Goal: Information Seeking & Learning: Stay updated

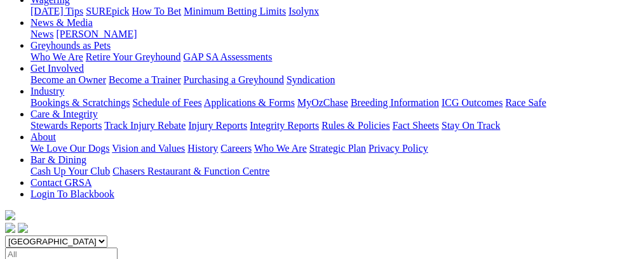
scroll to position [183, 0]
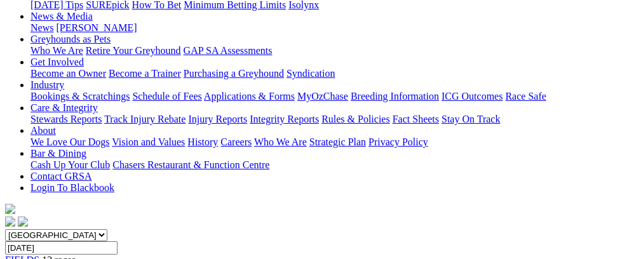
scroll to position [164, 0]
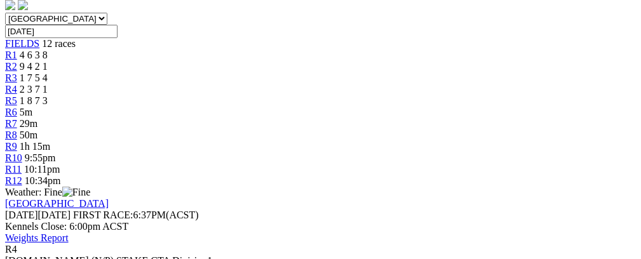
scroll to position [396, 0]
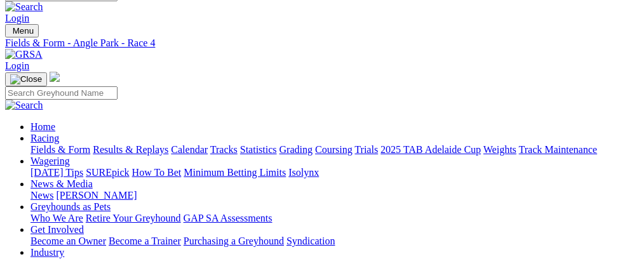
scroll to position [0, 0]
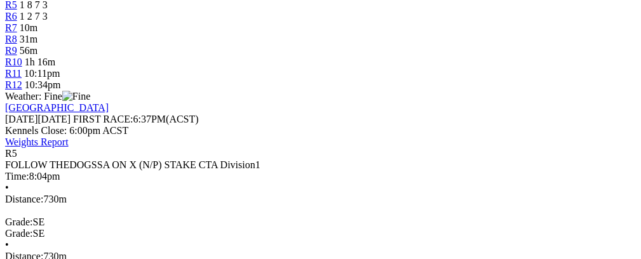
scroll to position [377, 0]
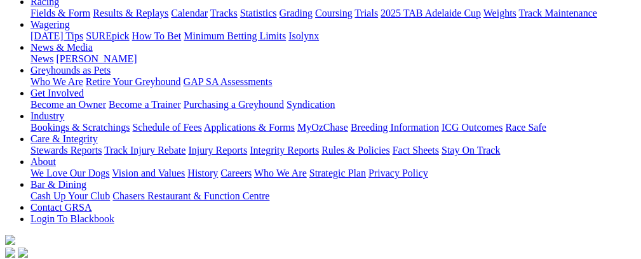
scroll to position [149, 0]
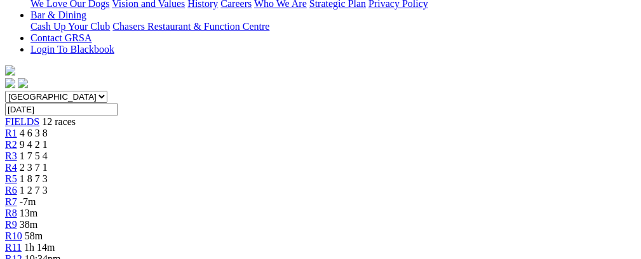
scroll to position [309, 0]
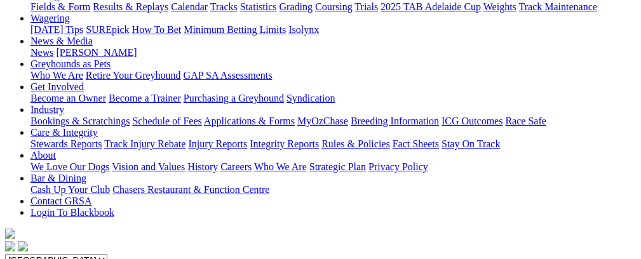
scroll to position [140, 0]
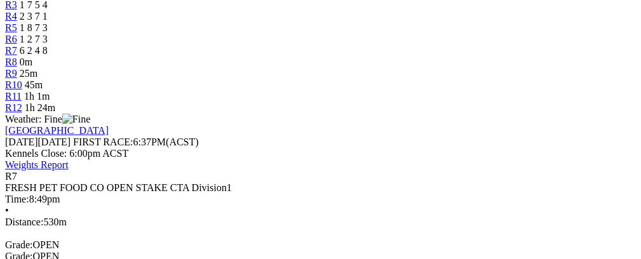
scroll to position [486, 0]
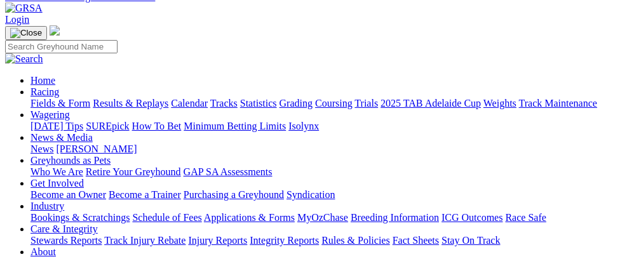
scroll to position [34, 0]
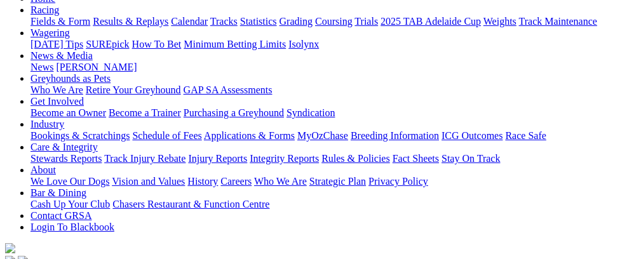
scroll to position [63, 0]
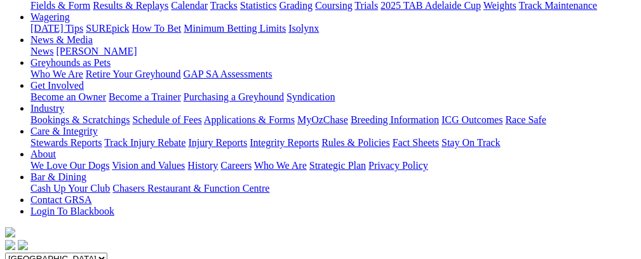
scroll to position [91, 0]
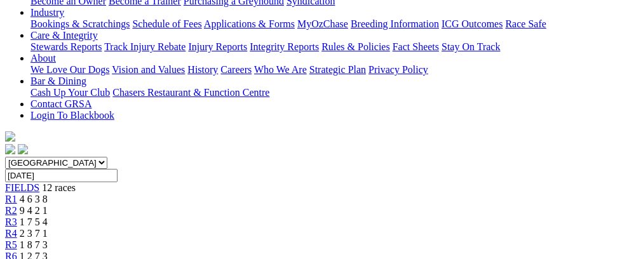
scroll to position [235, 0]
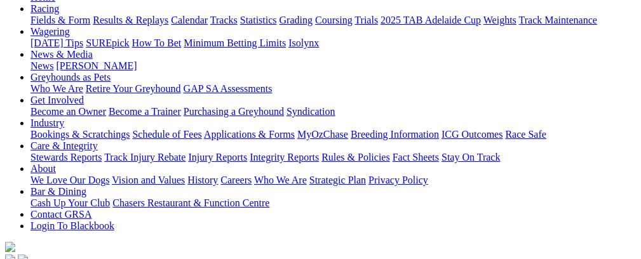
scroll to position [121, 0]
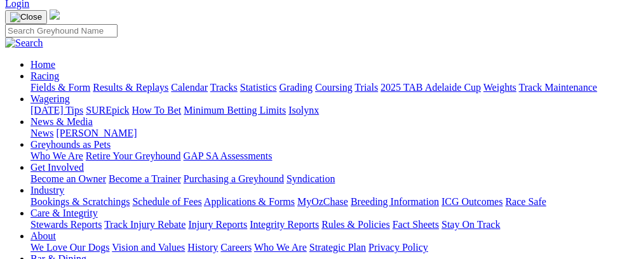
scroll to position [58, 0]
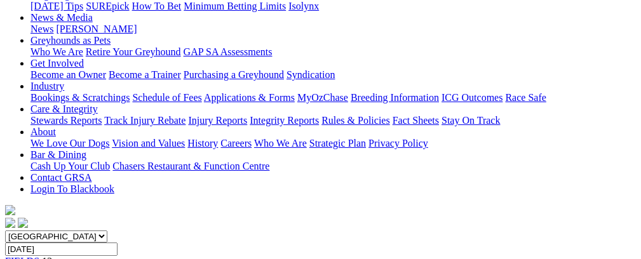
scroll to position [60, 0]
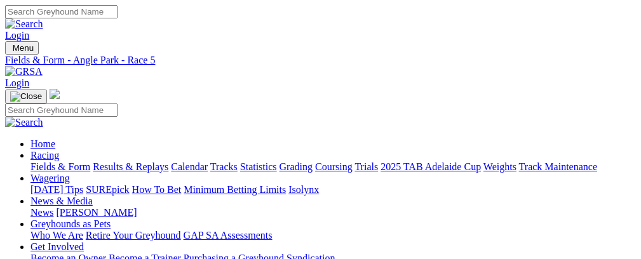
scroll to position [30, 0]
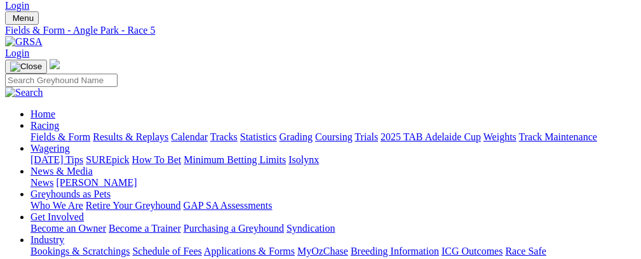
drag, startPoint x: 0, startPoint y: 0, endPoint x: 226, endPoint y: 83, distance: 240.4
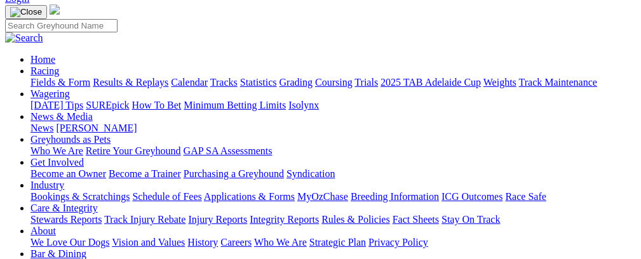
scroll to position [93, 0]
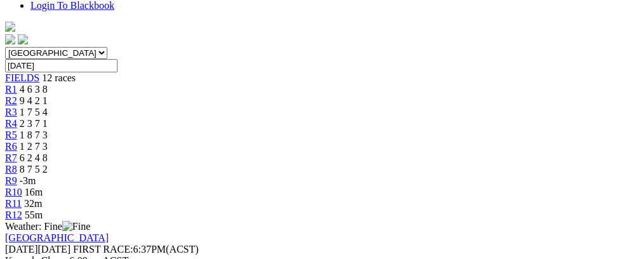
scroll to position [387, 0]
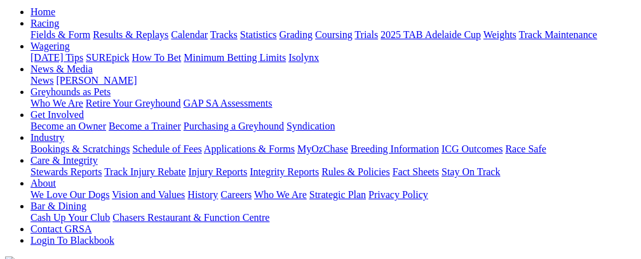
scroll to position [127, 0]
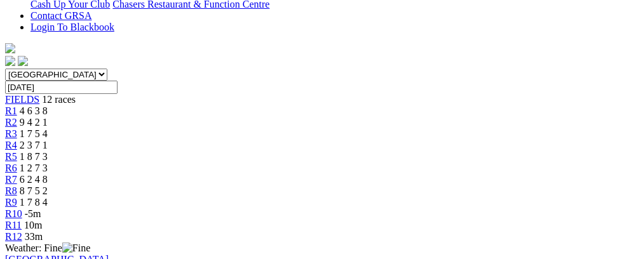
scroll to position [352, 0]
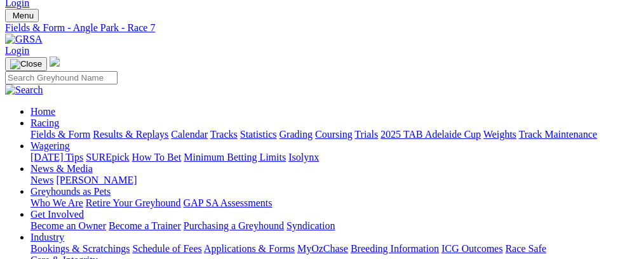
scroll to position [0, 0]
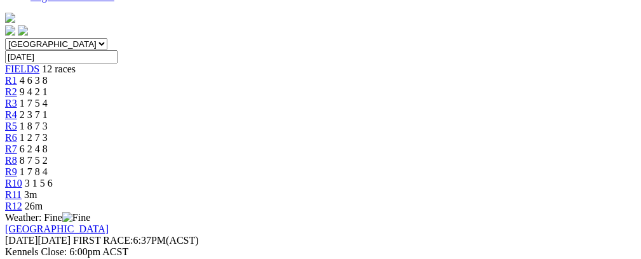
scroll to position [130, 0]
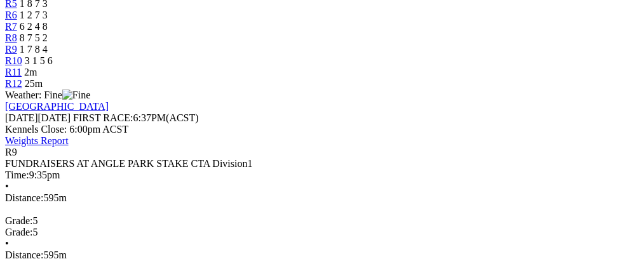
scroll to position [517, 0]
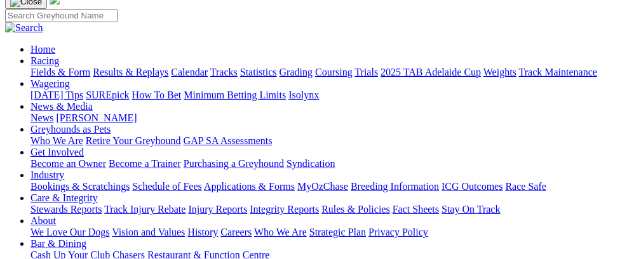
scroll to position [92, 0]
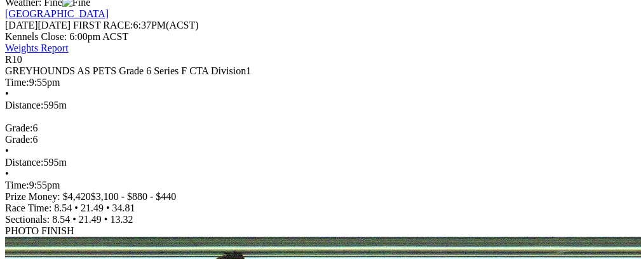
scroll to position [593, 0]
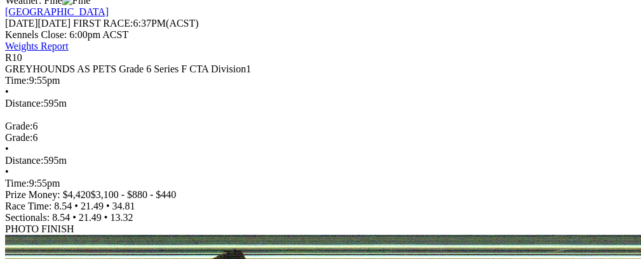
drag, startPoint x: 457, startPoint y: 205, endPoint x: 466, endPoint y: 200, distance: 10.6
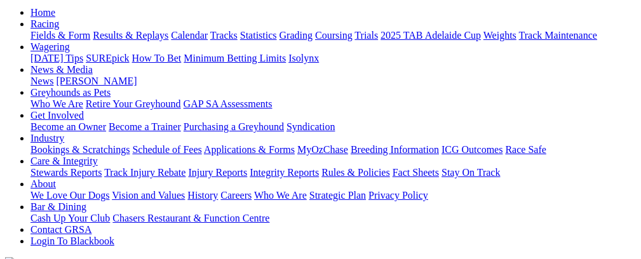
scroll to position [37, 0]
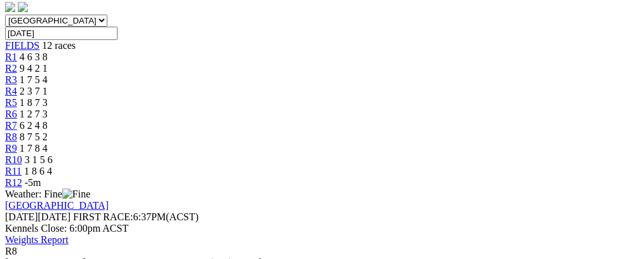
scroll to position [407, 0]
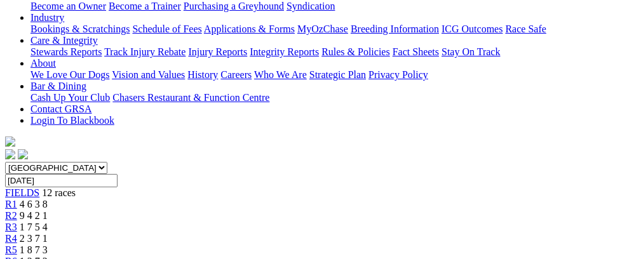
scroll to position [128, 0]
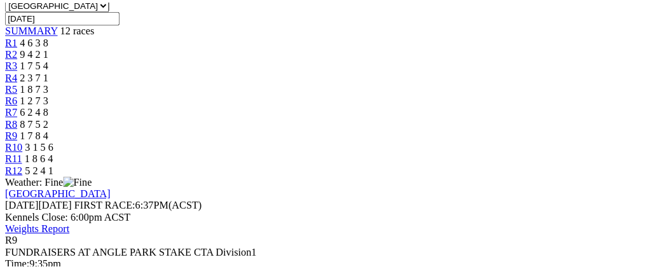
scroll to position [403, 0]
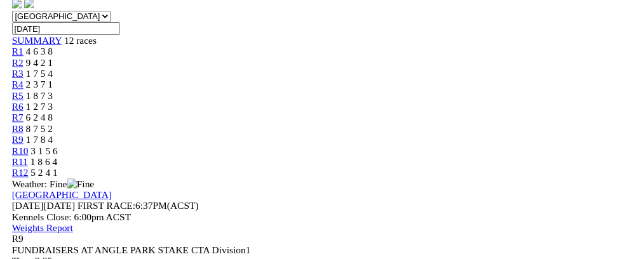
scroll to position [0, 0]
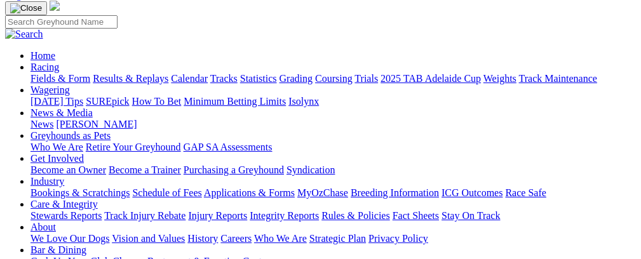
scroll to position [43, 0]
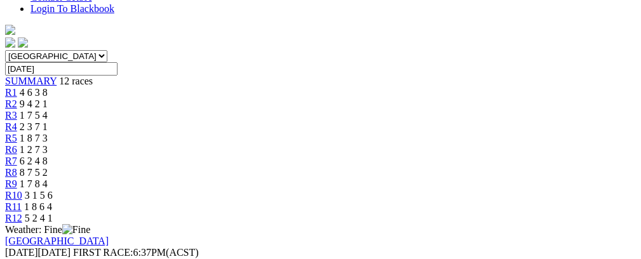
scroll to position [378, 0]
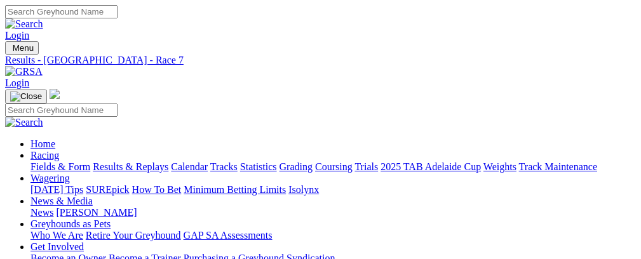
scroll to position [30, 0]
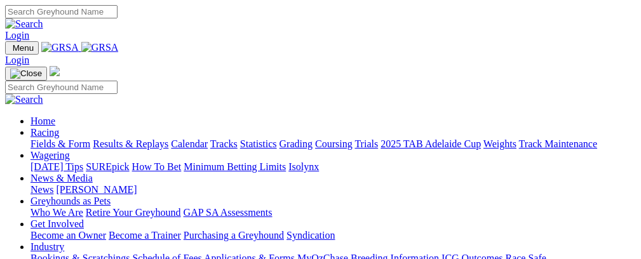
scroll to position [1256, 0]
